Goal: Task Accomplishment & Management: Complete application form

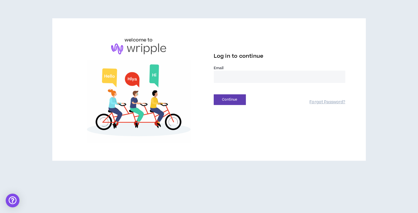
click at [238, 75] on input "email" at bounding box center [280, 77] width 132 height 12
click at [239, 78] on input "email" at bounding box center [280, 77] width 132 height 12
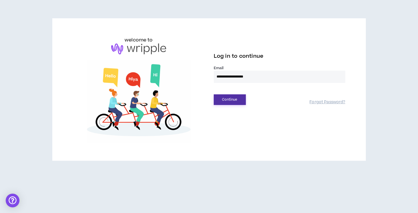
type input "**********"
click at [236, 97] on button "Continue" at bounding box center [230, 99] width 32 height 11
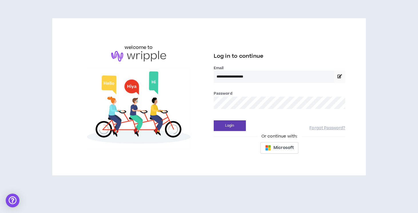
click at [244, 95] on div "Password *" at bounding box center [280, 99] width 132 height 19
click at [214, 120] on button "Login" at bounding box center [230, 125] width 32 height 11
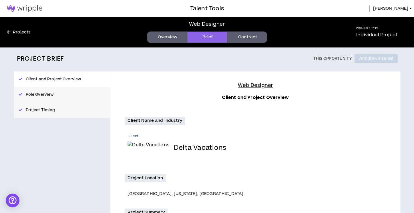
click at [253, 41] on link "Contract" at bounding box center [247, 36] width 40 height 11
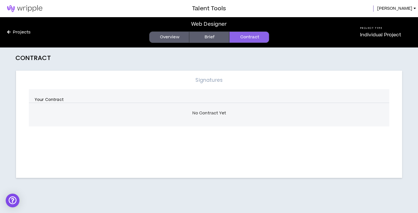
click at [228, 118] on div "No Contract Yet" at bounding box center [209, 113] width 360 height 12
click at [210, 41] on link "Brief" at bounding box center [209, 36] width 40 height 11
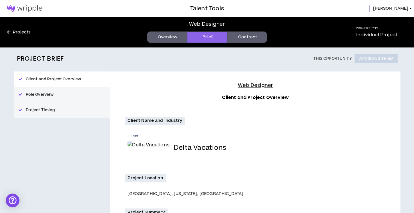
click at [248, 35] on link "Contract" at bounding box center [247, 36] width 40 height 11
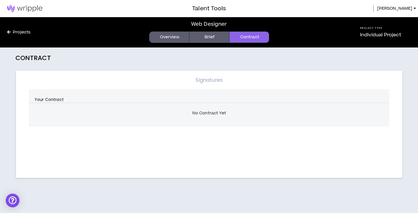
click at [54, 91] on div "Your Contract No Contract Yet" at bounding box center [209, 107] width 360 height 37
click at [31, 5] on link at bounding box center [24, 8] width 49 height 17
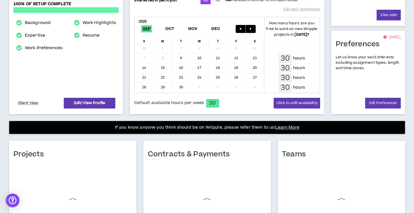
scroll to position [161, 0]
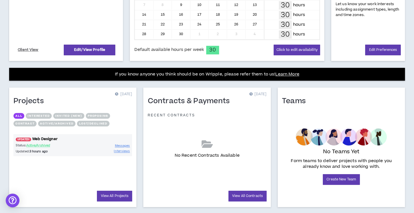
click at [25, 140] on span "UPDATED!" at bounding box center [23, 139] width 15 height 4
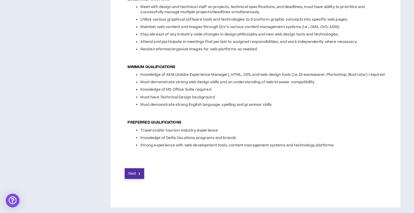
click at [131, 171] on span "Next" at bounding box center [131, 173] width 7 height 5
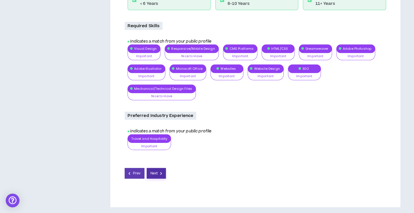
click at [153, 172] on span "Next" at bounding box center [153, 173] width 7 height 5
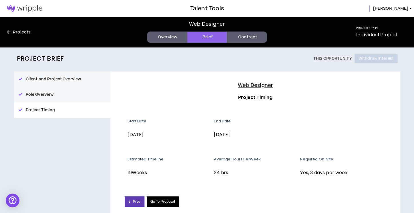
scroll to position [28, 0]
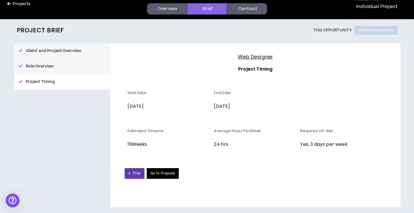
click at [159, 175] on link "Go To Proposal" at bounding box center [163, 173] width 32 height 11
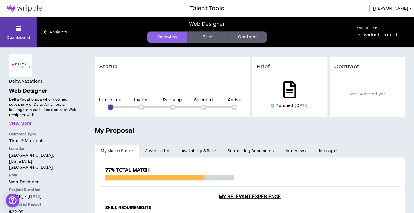
click at [295, 91] on icon at bounding box center [289, 89] width 13 height 17
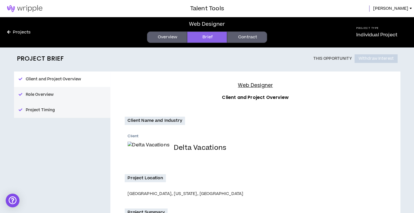
click at [245, 38] on link "Contract" at bounding box center [247, 36] width 40 height 11
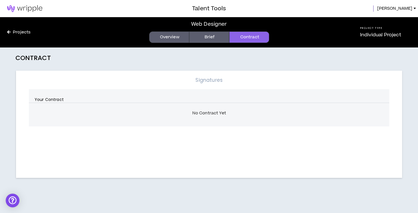
click at [216, 36] on link "Brief" at bounding box center [209, 36] width 40 height 11
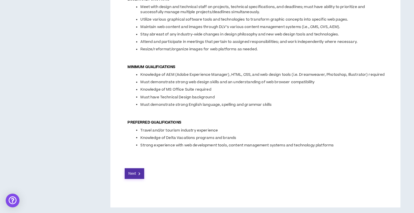
click at [141, 173] on button "Next" at bounding box center [134, 173] width 19 height 11
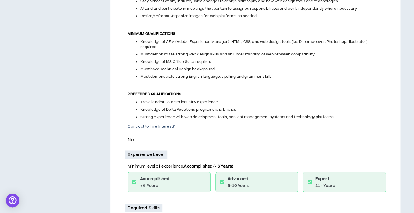
scroll to position [428, 0]
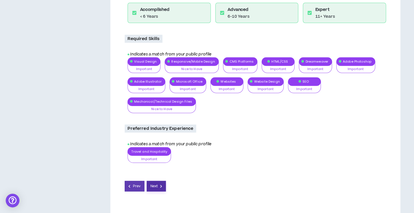
click at [165, 191] on button "Next" at bounding box center [156, 186] width 19 height 11
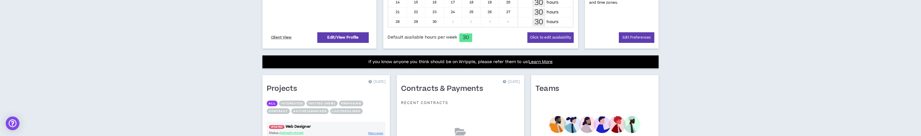
scroll to position [215, 0]
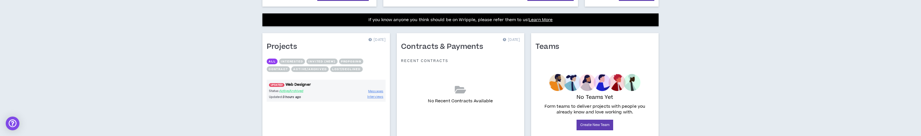
click at [272, 84] on span "UPDATED!" at bounding box center [276, 85] width 15 height 4
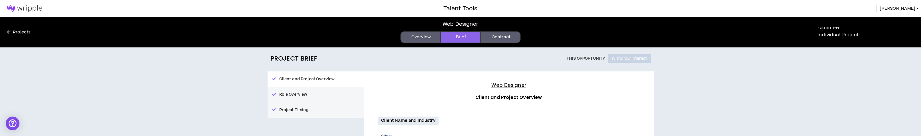
click at [487, 43] on link "Contract" at bounding box center [500, 36] width 40 height 11
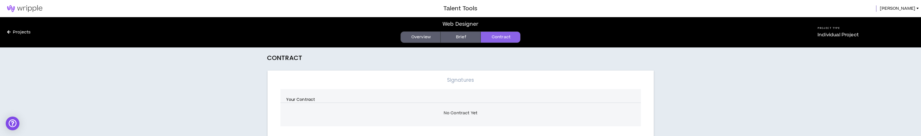
click at [469, 114] on div "No Contract Yet" at bounding box center [460, 113] width 360 height 12
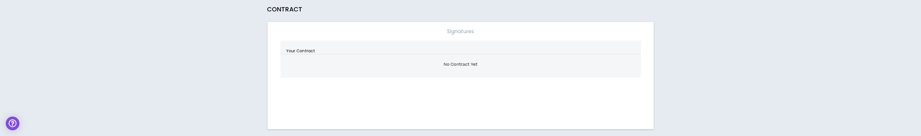
click at [477, 119] on div "Signatures Your Contract No Contract Yet" at bounding box center [461, 75] width 386 height 107
